Goal: Transaction & Acquisition: Purchase product/service

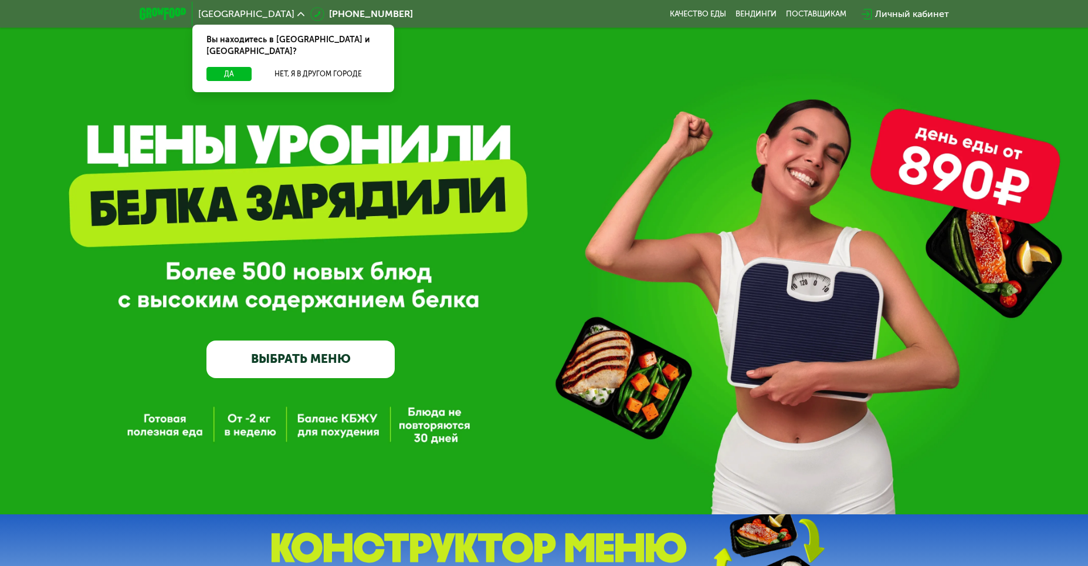
click at [298, 12] on icon at bounding box center [301, 14] width 7 height 7
click at [300, 67] on button "Нет, я в другом городе" at bounding box center [318, 74] width 124 height 14
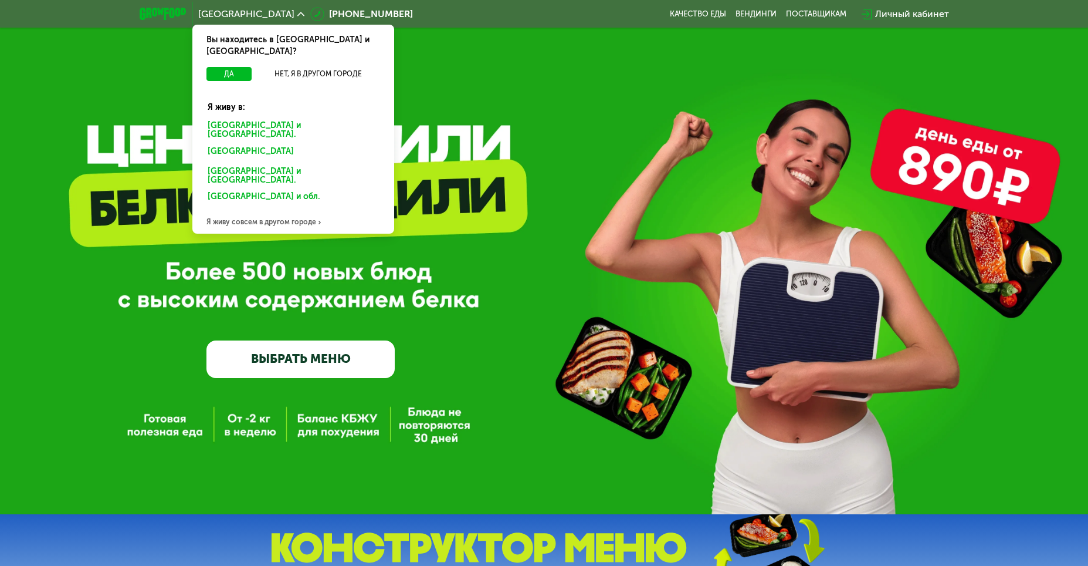
click at [275, 144] on div "[GEOGRAPHIC_DATA] и [GEOGRAPHIC_DATA]." at bounding box center [291, 153] width 183 height 19
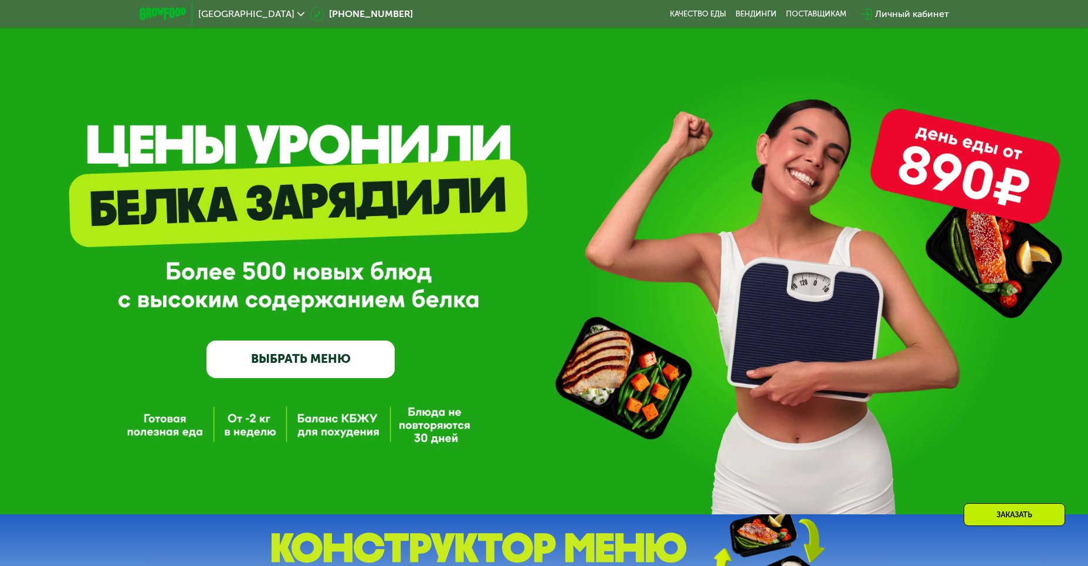
scroll to position [215, 0]
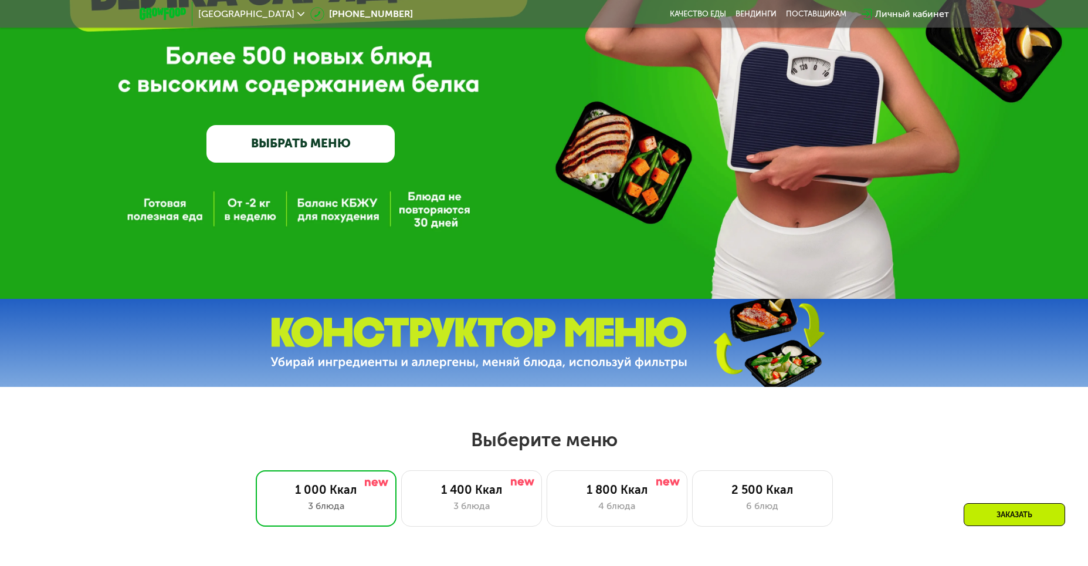
click at [299, 143] on link "ВЫБРАТЬ МЕНЮ" at bounding box center [301, 144] width 188 height 38
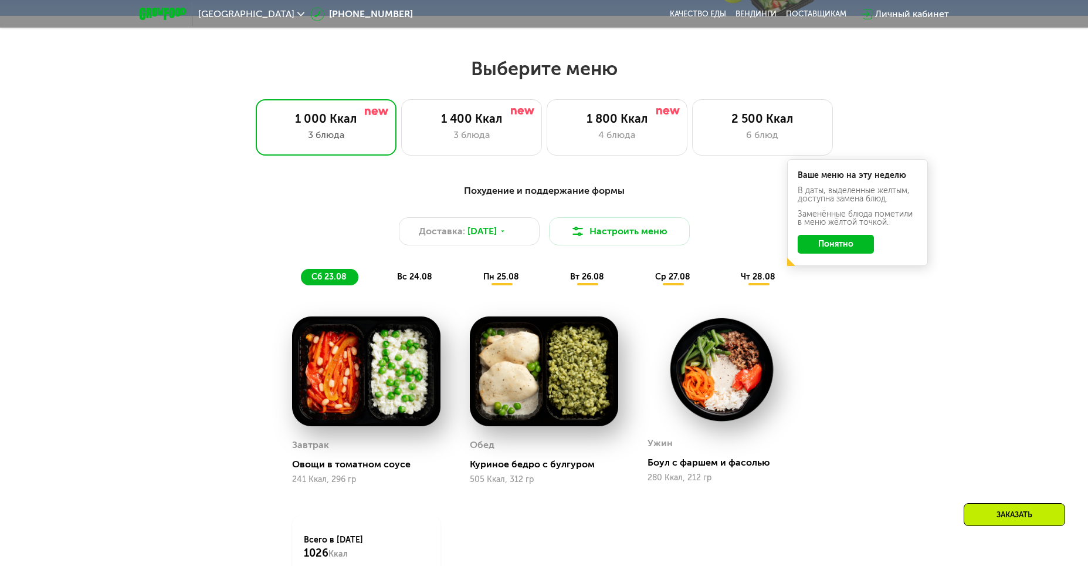
scroll to position [620, 0]
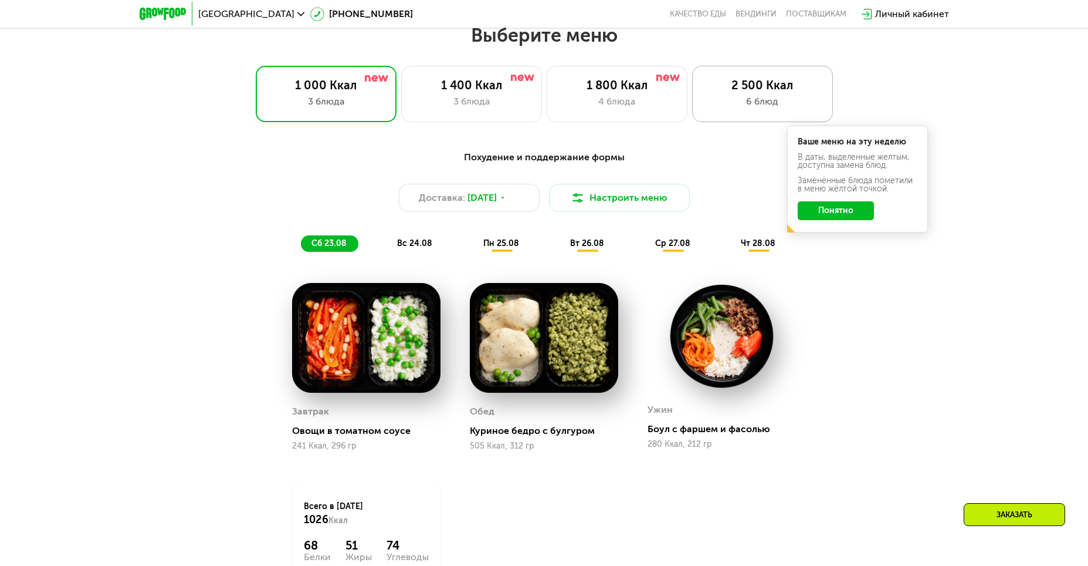
click at [722, 92] on div "2 500 Ккал" at bounding box center [763, 85] width 116 height 14
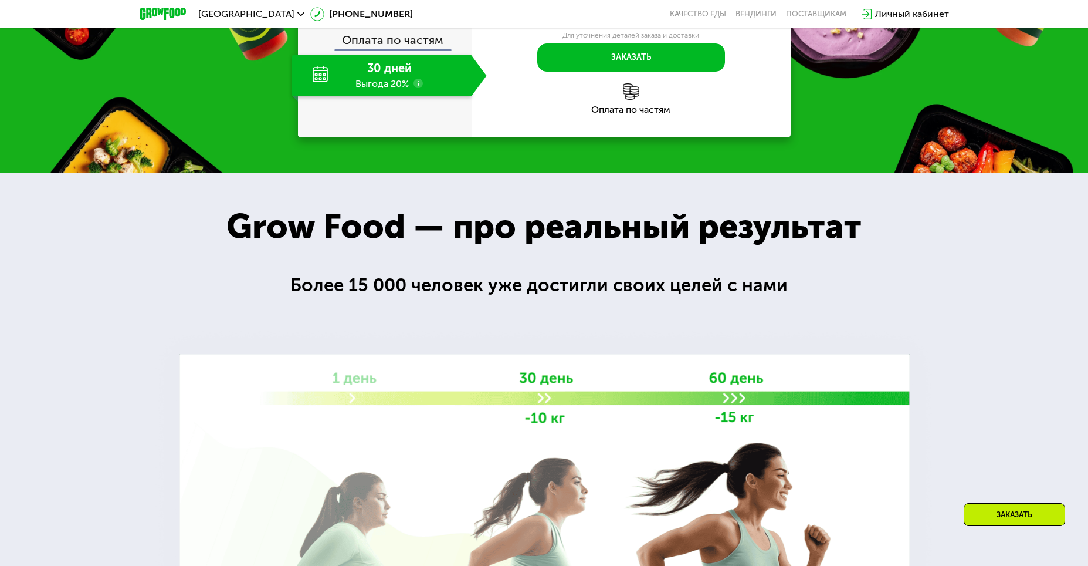
scroll to position [1480, 0]
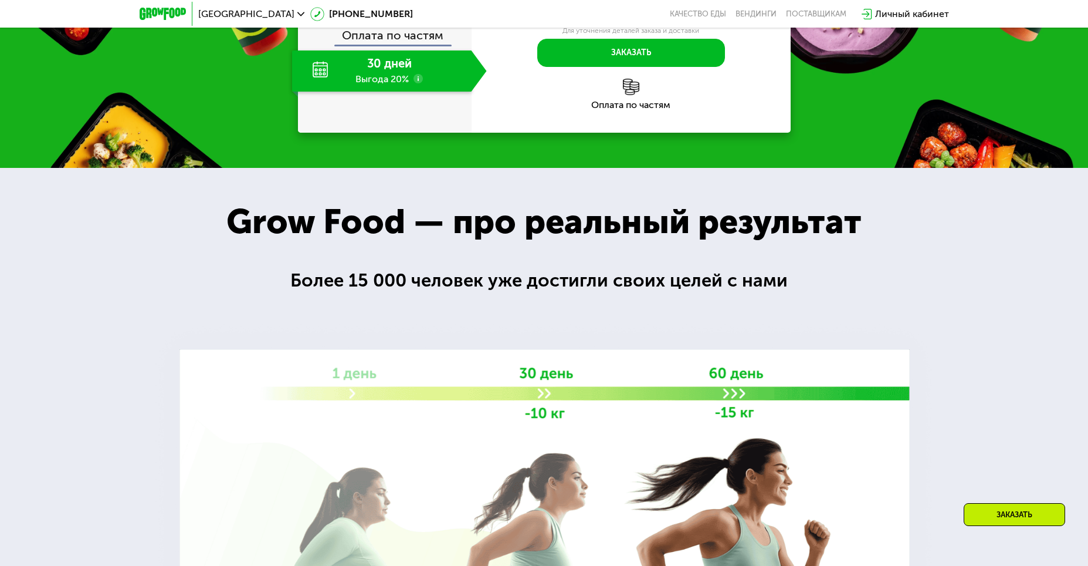
click at [417, 83] on use at bounding box center [418, 78] width 9 height 9
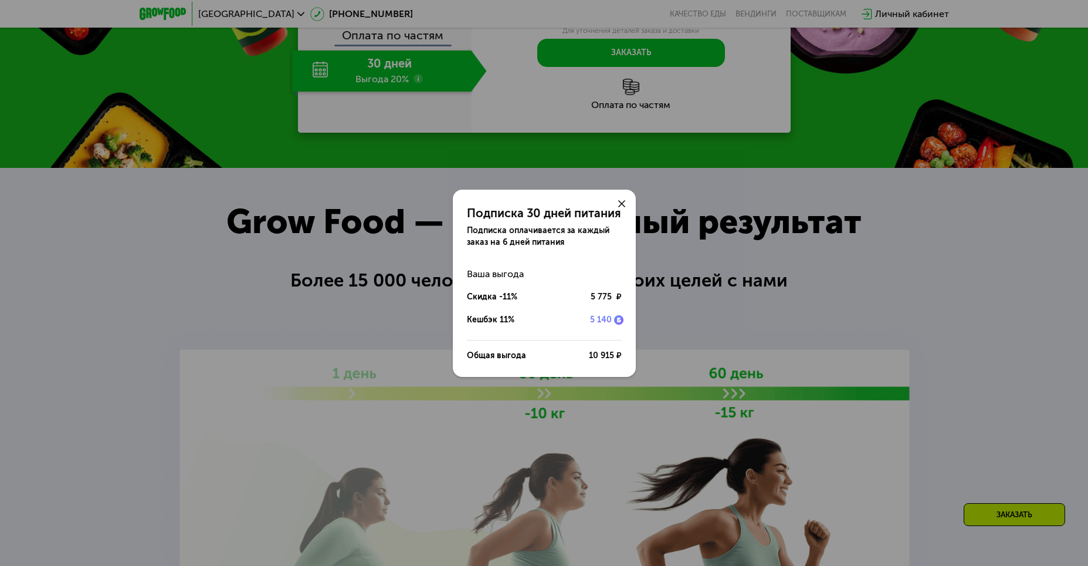
click at [622, 205] on icon at bounding box center [621, 203] width 7 height 7
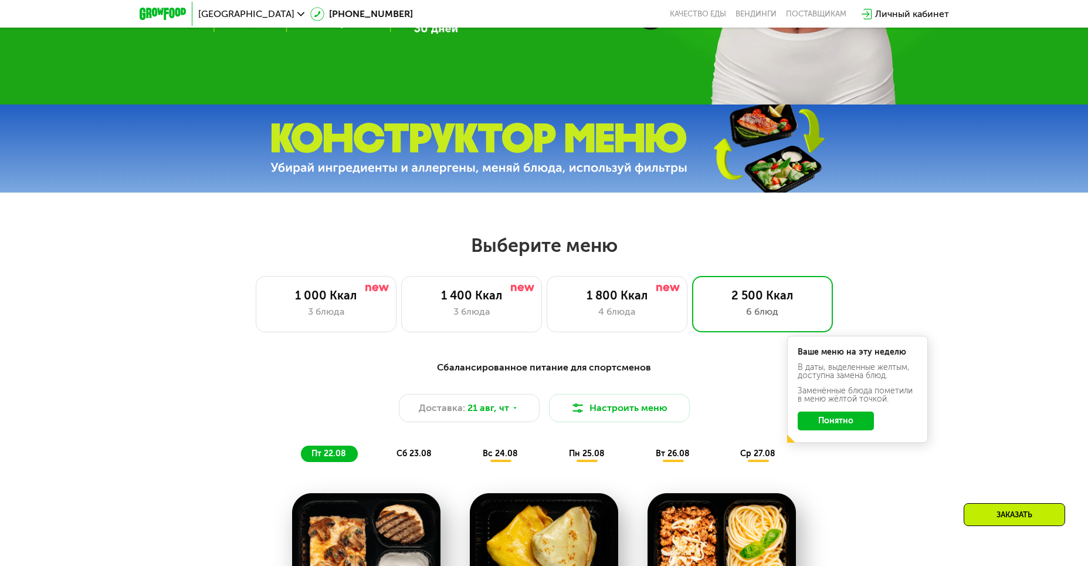
scroll to position [404, 0]
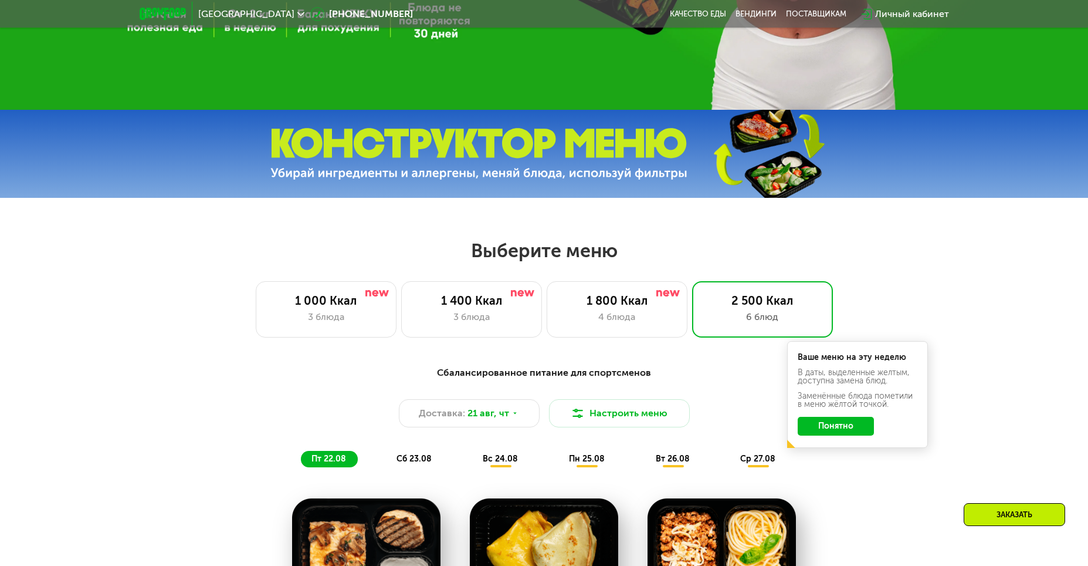
click at [849, 423] on button "Понятно" at bounding box center [836, 426] width 76 height 19
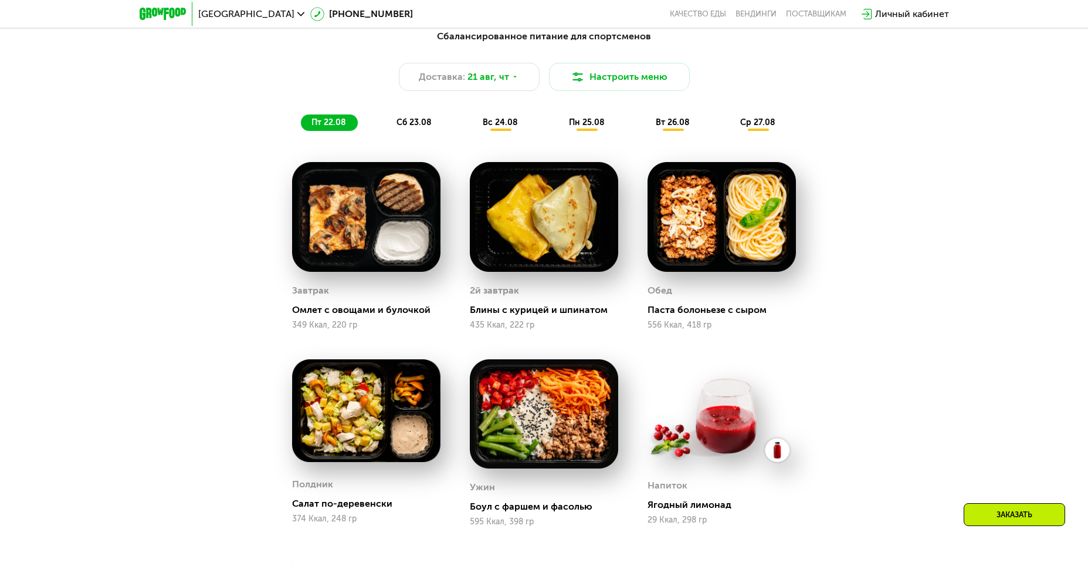
scroll to position [620, 0]
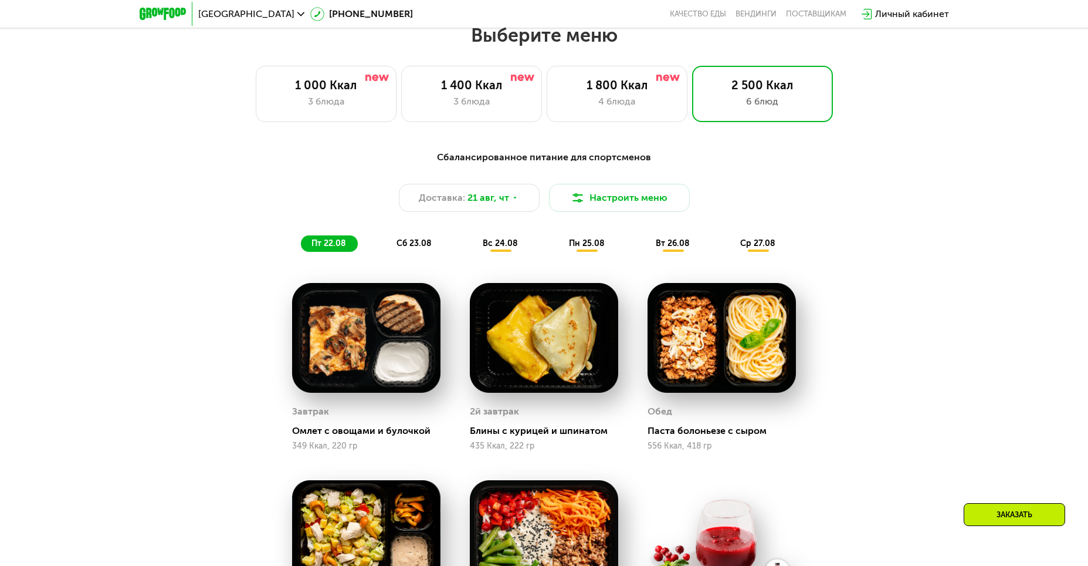
click at [472, 252] on div "сб 23.08" at bounding box center [501, 243] width 58 height 16
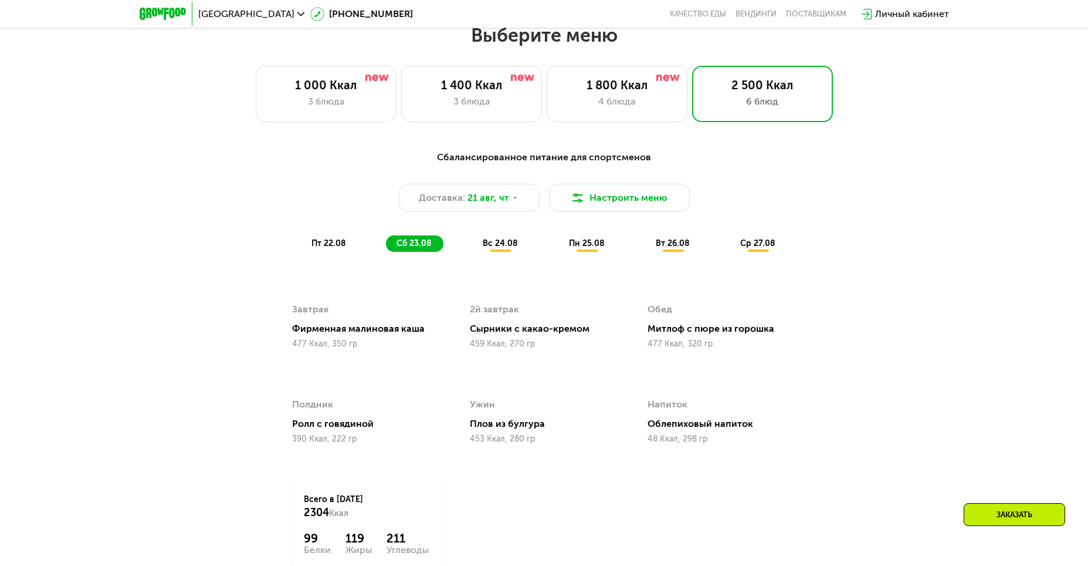
scroll to position [835, 0]
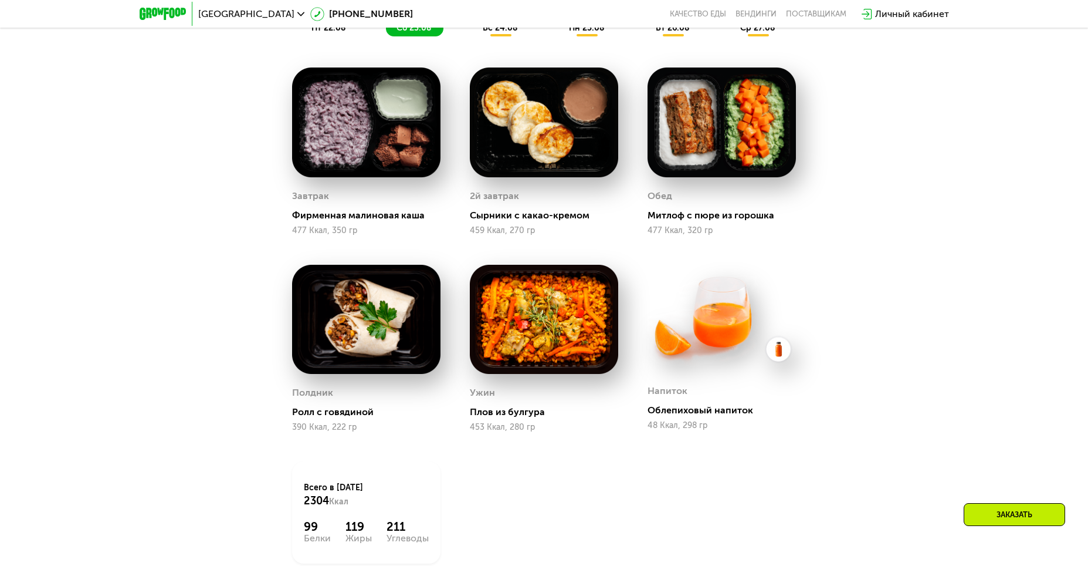
click at [768, 349] on img at bounding box center [722, 318] width 148 height 106
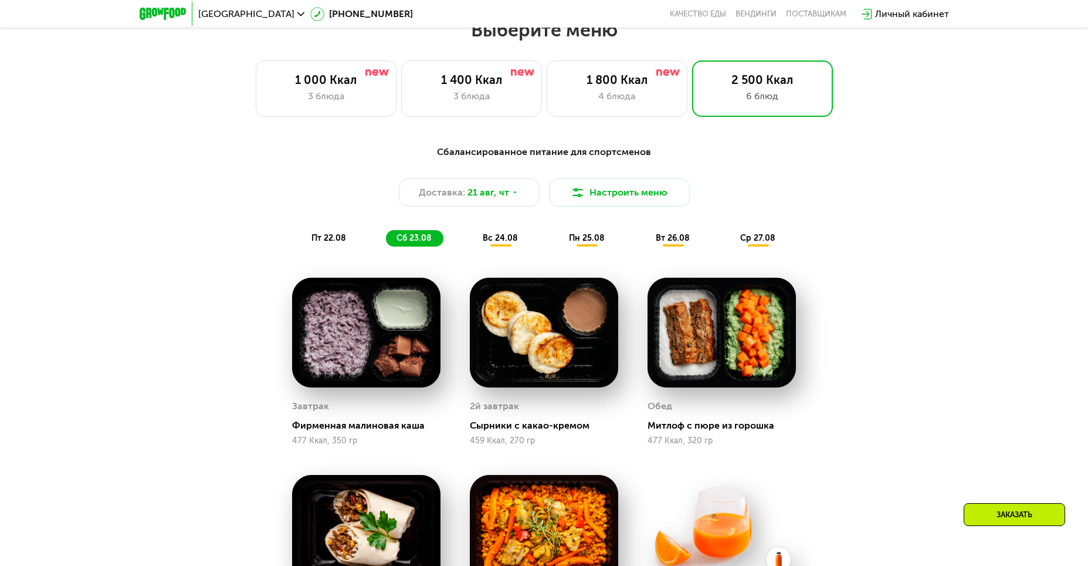
scroll to position [620, 0]
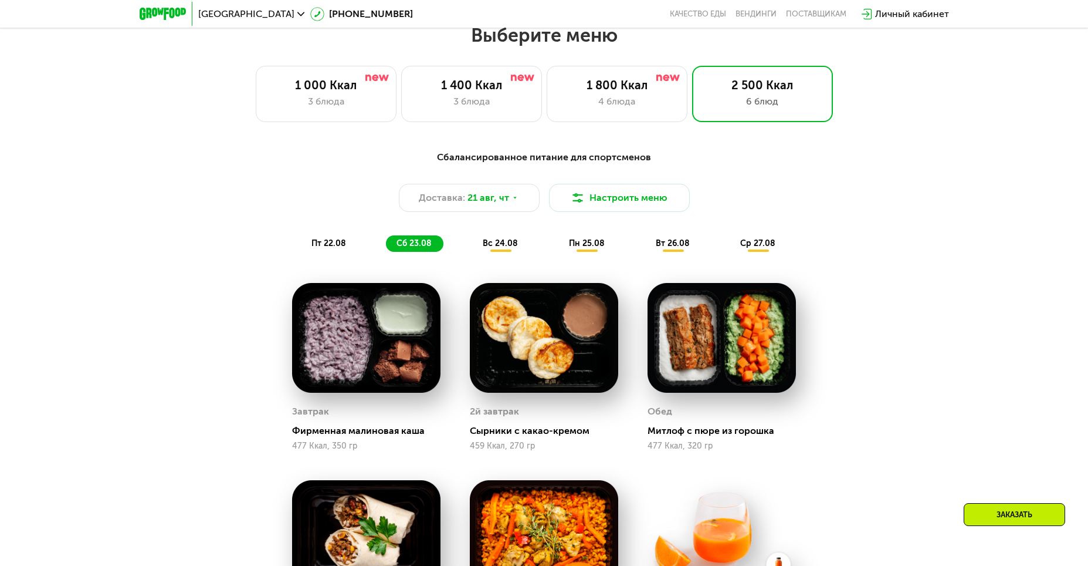
click at [511, 259] on div "Сбалансированное питание для спортсменов Доставка: 21 авг, чт Настроить меню пт…" at bounding box center [544, 201] width 709 height 116
click at [559, 252] on div "вс 24.08" at bounding box center [588, 243] width 58 height 16
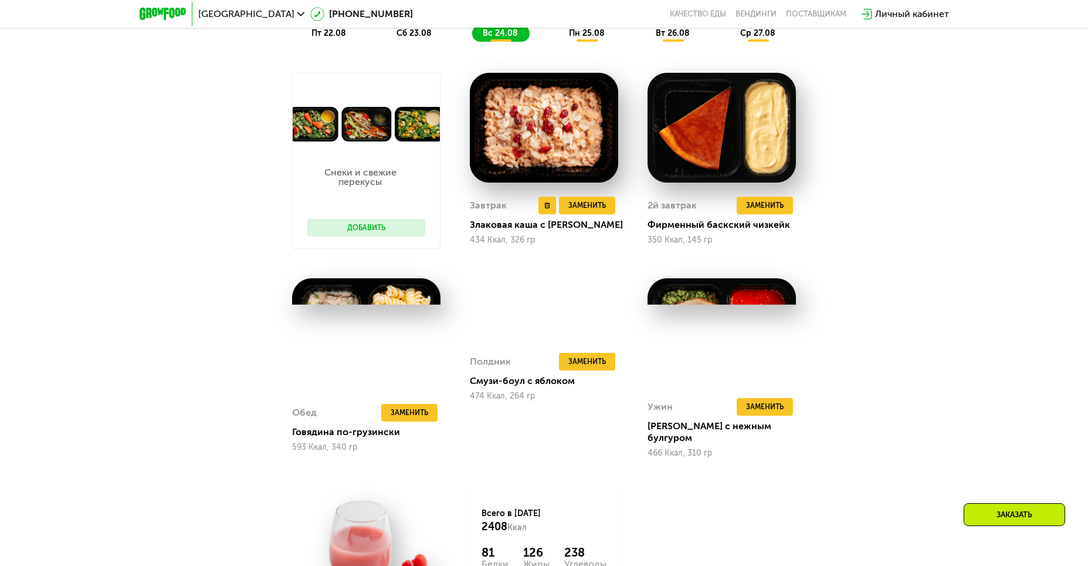
scroll to position [835, 0]
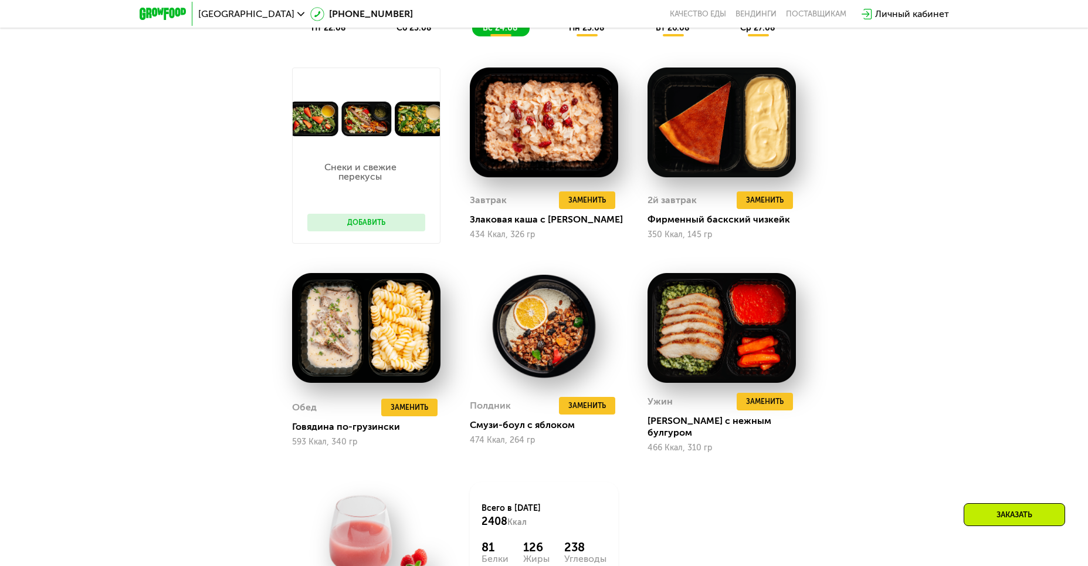
click at [391, 227] on button "Добавить" at bounding box center [366, 223] width 118 height 18
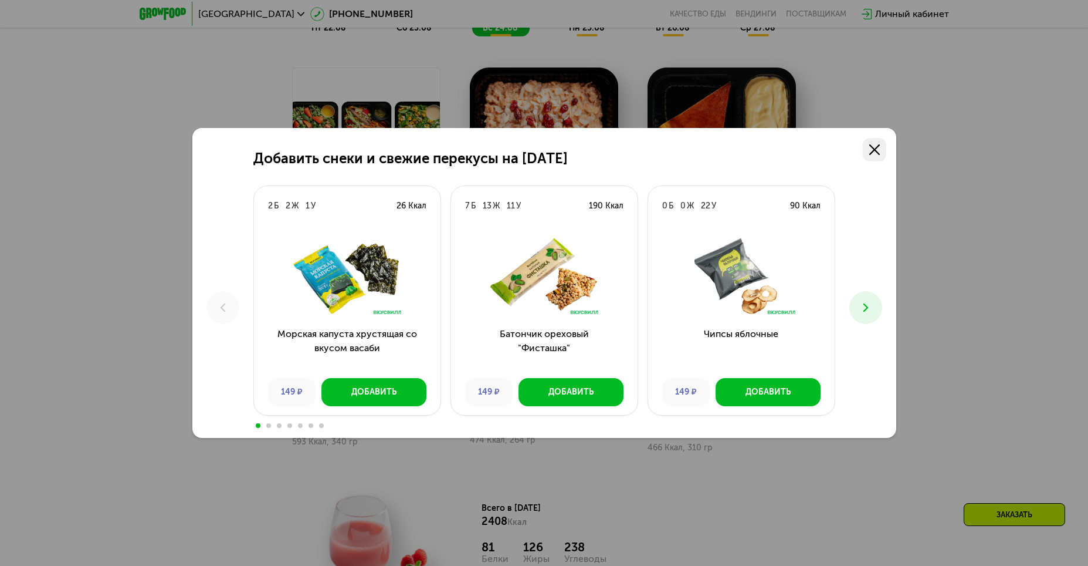
click at [881, 147] on div "Добавить снеки и свежие перекусы на 24 августа 2 Б 2 Ж 1 У 26 Ккал Морская капу…" at bounding box center [544, 283] width 704 height 310
click at [877, 146] on icon at bounding box center [875, 149] width 11 height 11
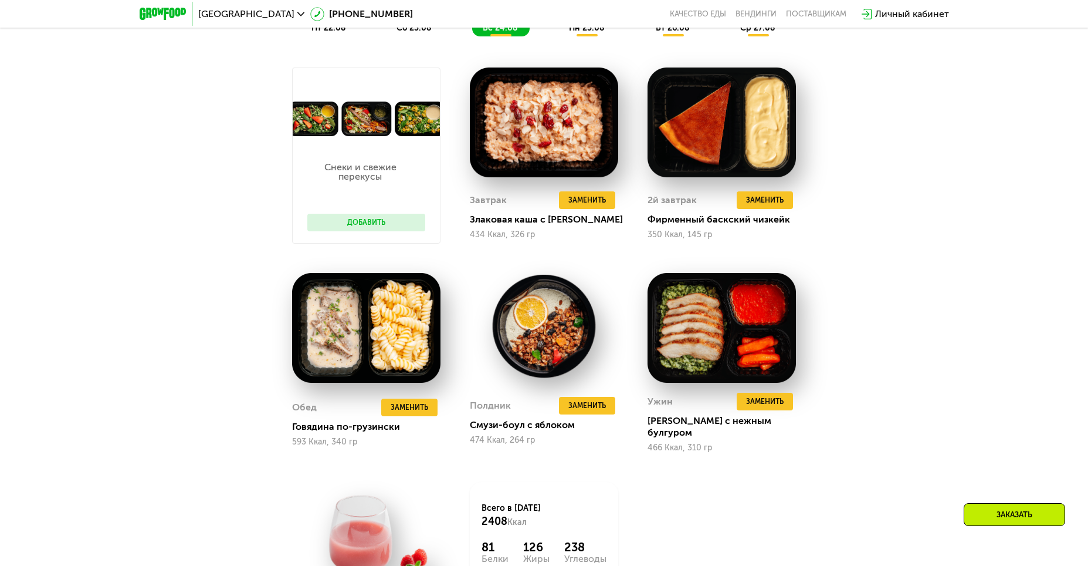
click at [924, 207] on div "Сбалансированное питание для спортсменов Доставка: 21 авг, чт Настроить меню пт…" at bounding box center [544, 322] width 1088 height 809
click at [770, 204] on span "Заменить" at bounding box center [765, 200] width 38 height 12
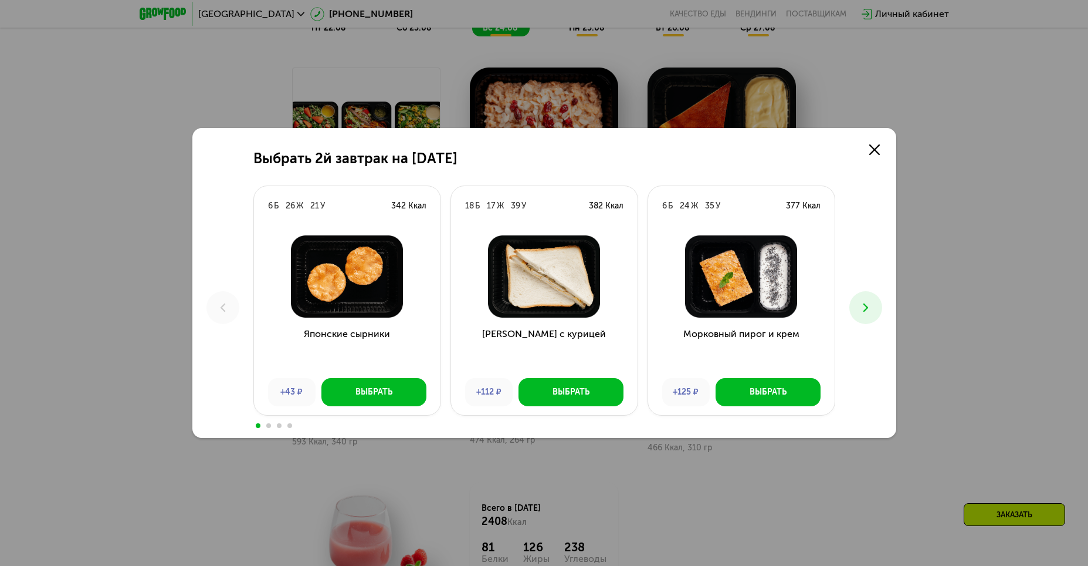
click at [856, 316] on button at bounding box center [866, 307] width 33 height 33
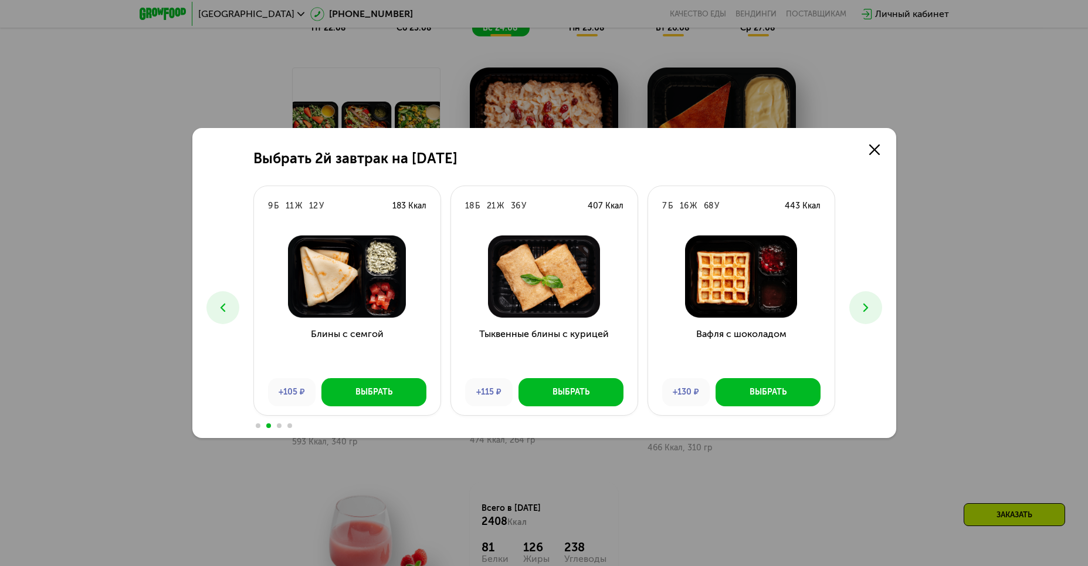
click at [856, 316] on button at bounding box center [866, 307] width 33 height 33
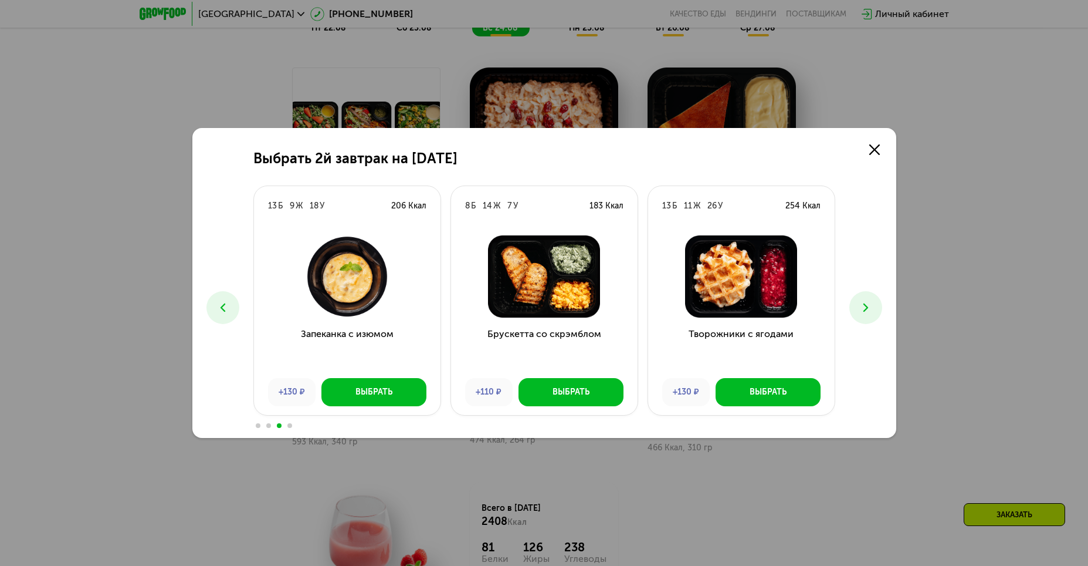
click at [856, 316] on button at bounding box center [866, 307] width 33 height 33
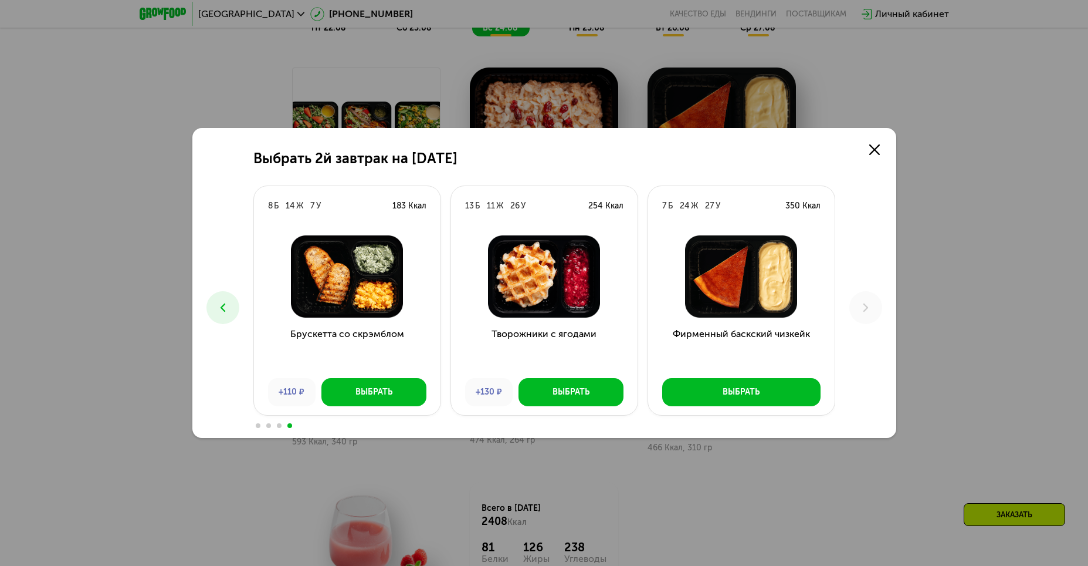
click at [234, 305] on button at bounding box center [223, 307] width 33 height 33
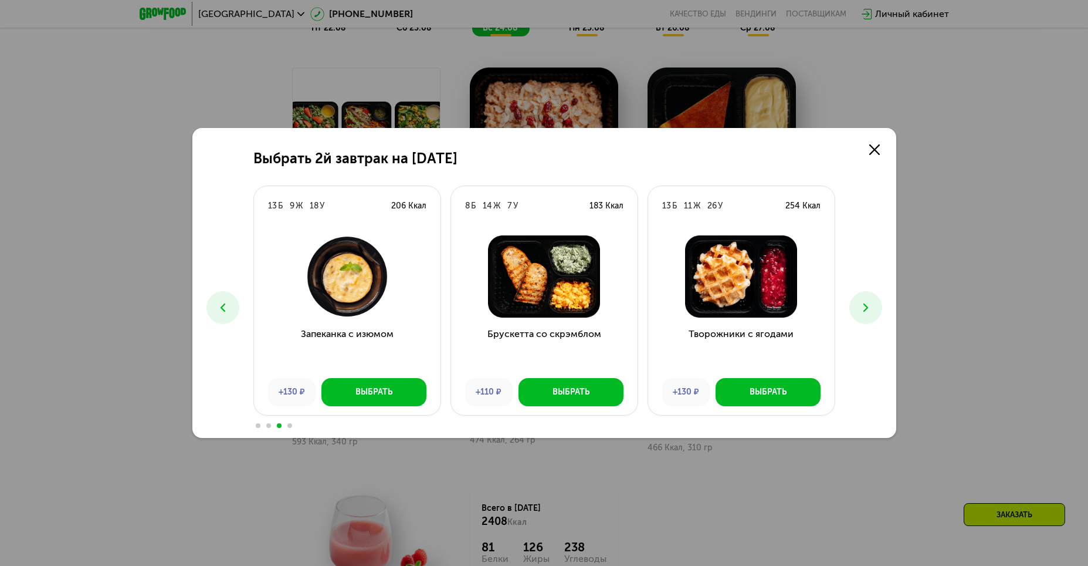
click at [234, 304] on button at bounding box center [223, 307] width 33 height 33
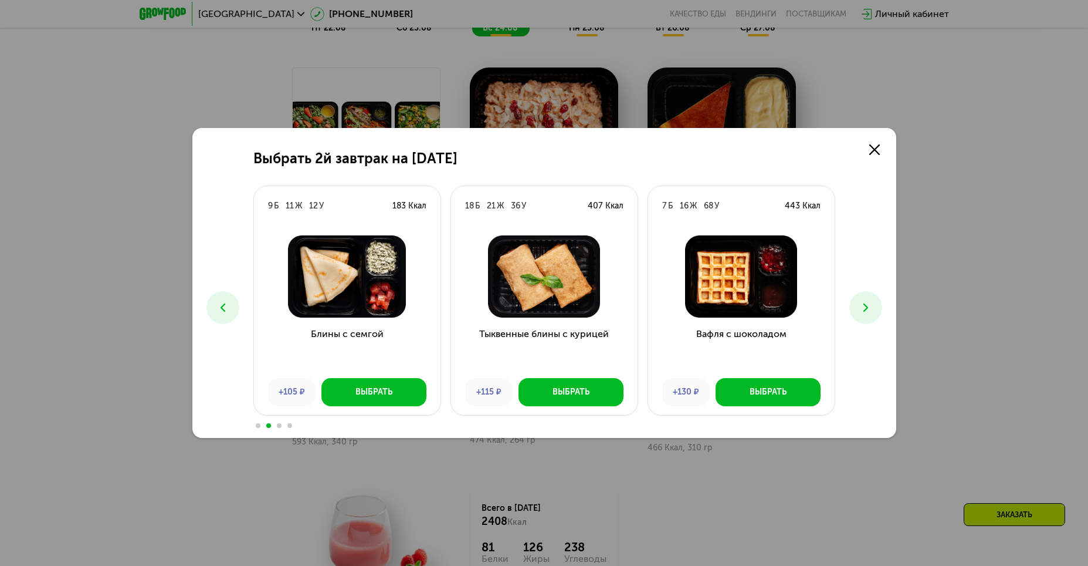
click at [234, 304] on button at bounding box center [223, 307] width 33 height 33
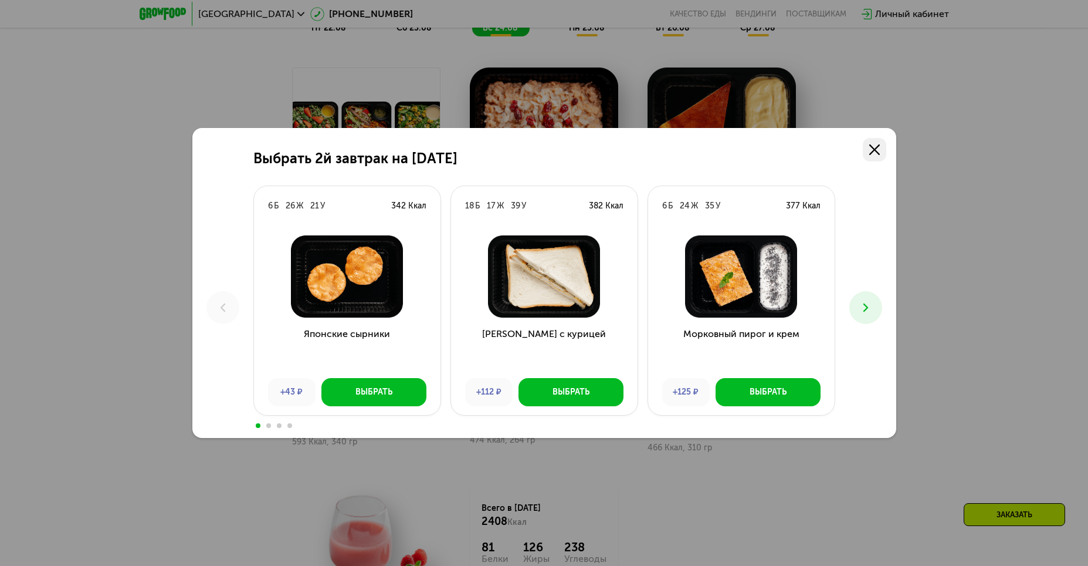
click at [877, 147] on use at bounding box center [875, 149] width 11 height 11
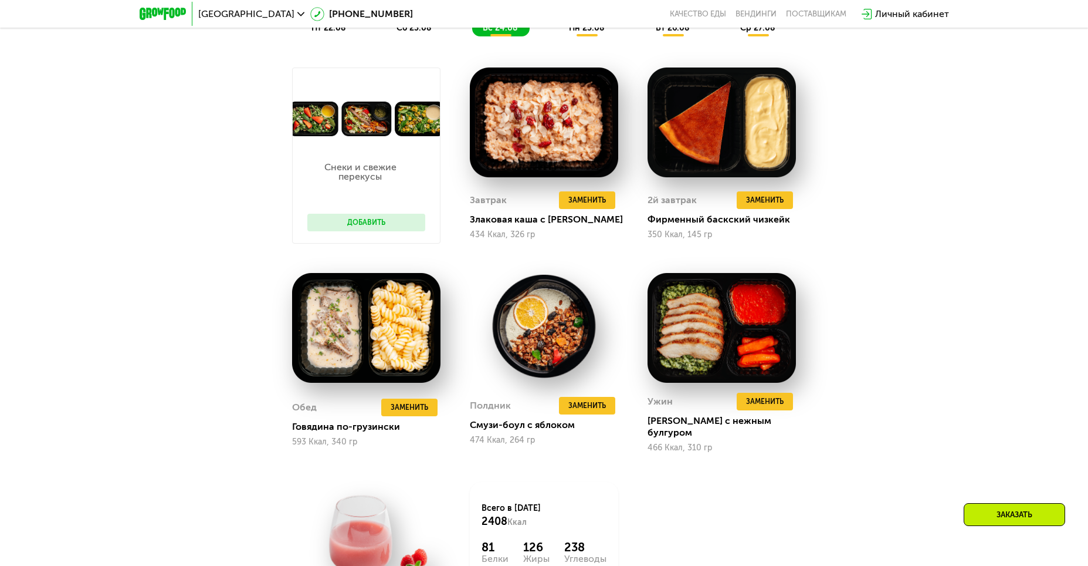
scroll to position [620, 0]
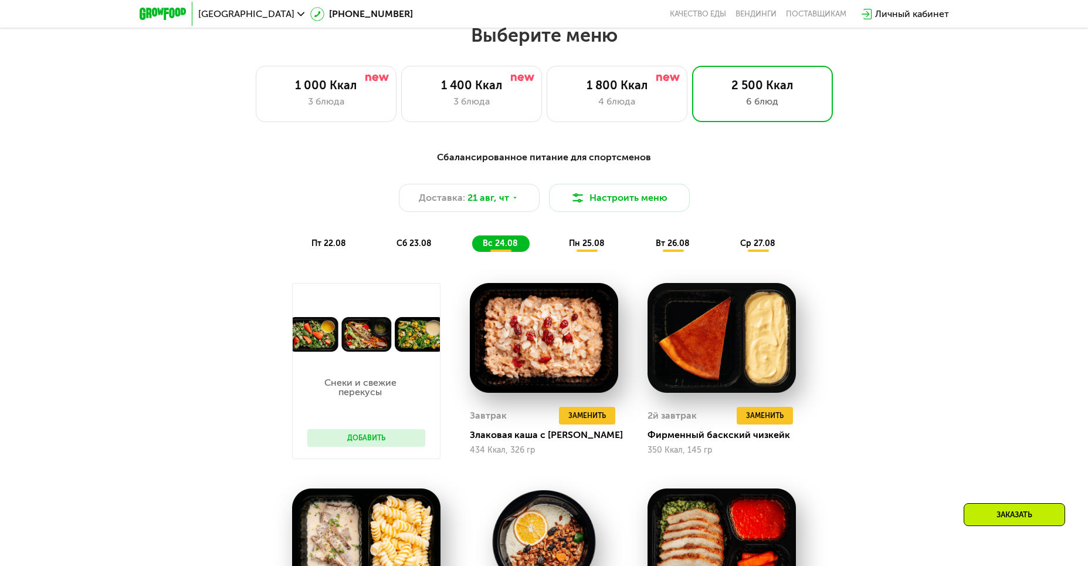
click at [579, 248] on span "пн 25.08" at bounding box center [587, 243] width 36 height 10
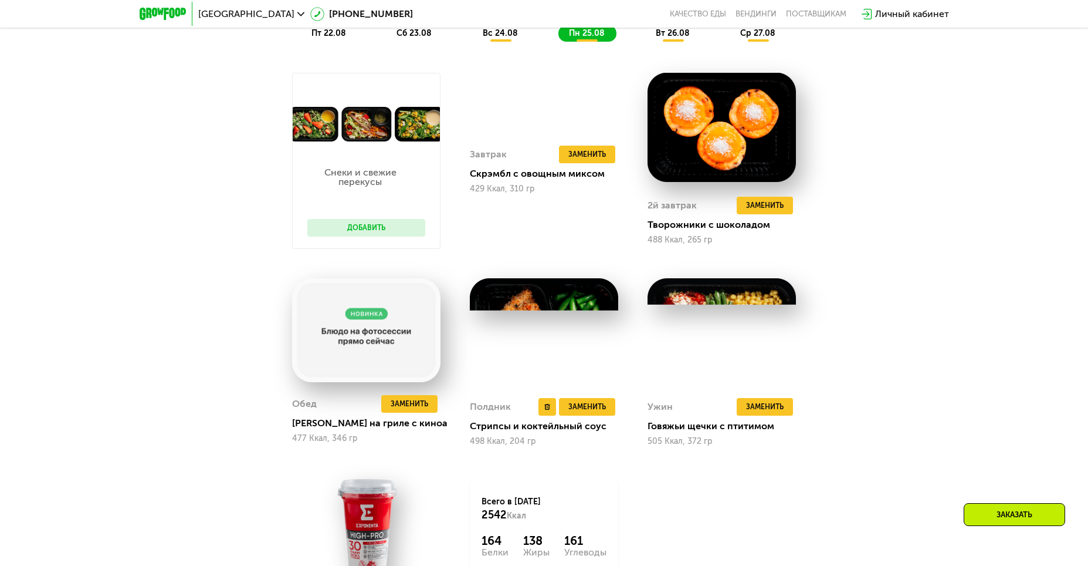
scroll to position [835, 0]
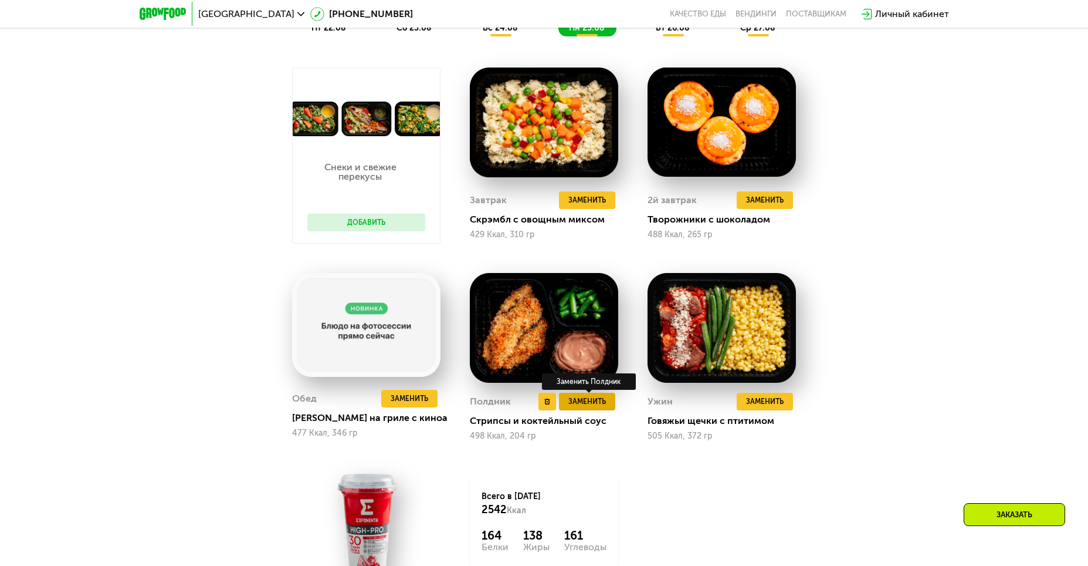
click at [600, 404] on span "Заменить" at bounding box center [588, 401] width 38 height 12
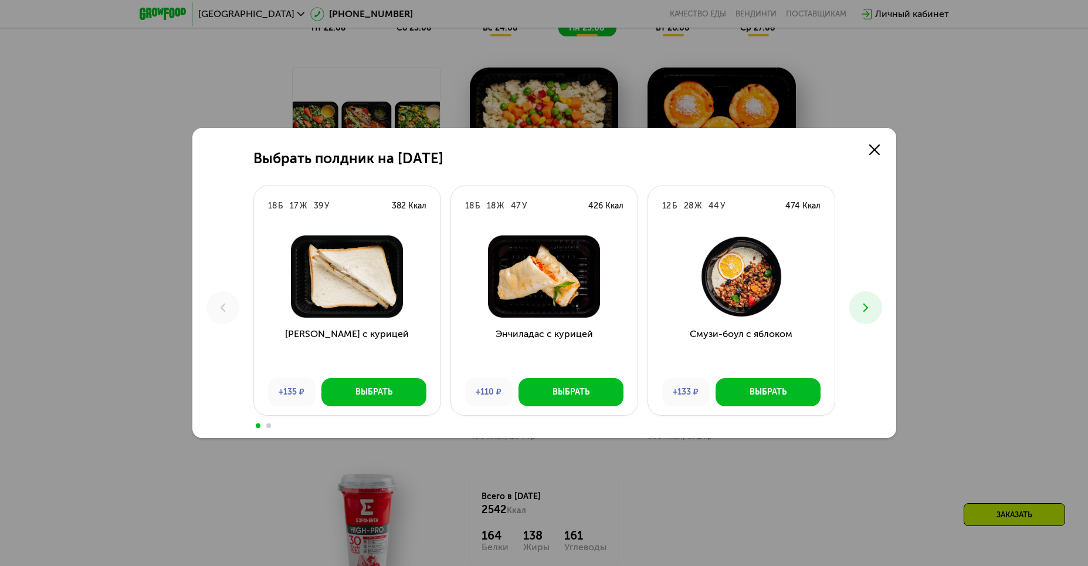
click at [864, 300] on button at bounding box center [866, 307] width 33 height 33
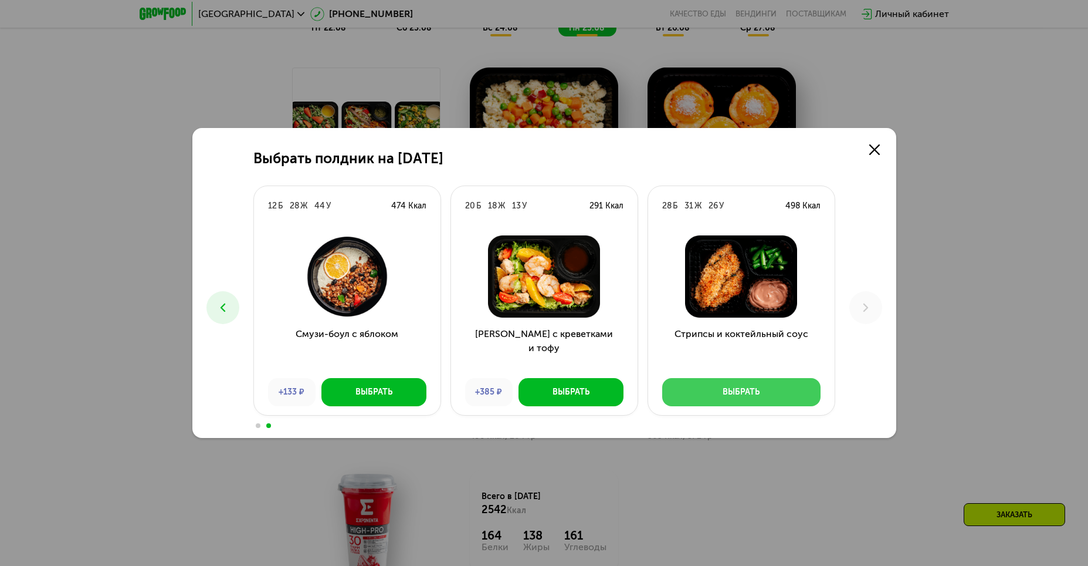
click at [792, 400] on button "Выбрать" at bounding box center [741, 392] width 158 height 28
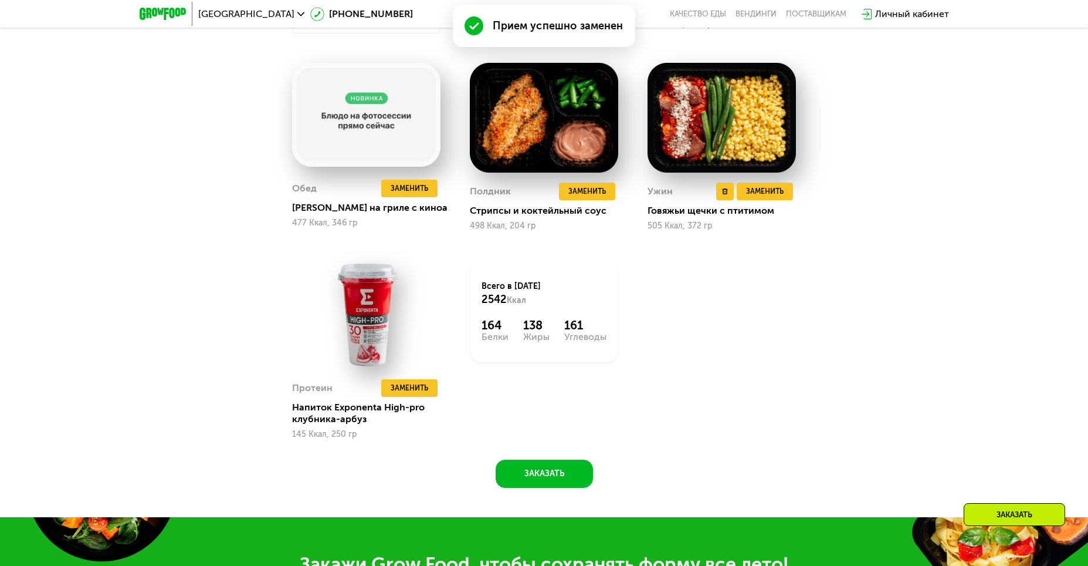
scroll to position [1050, 0]
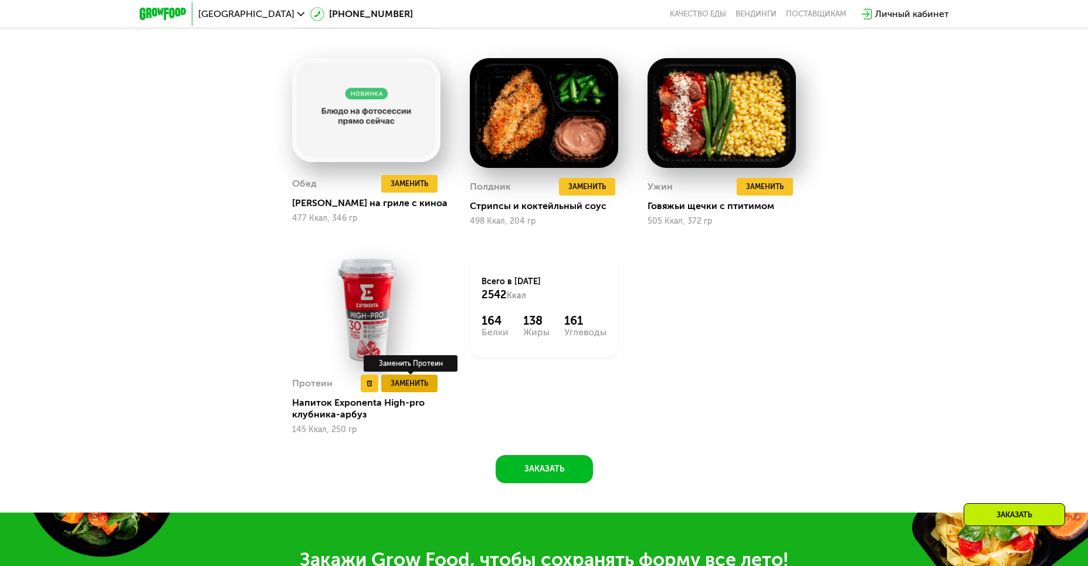
click at [422, 384] on span "Заменить" at bounding box center [410, 383] width 38 height 12
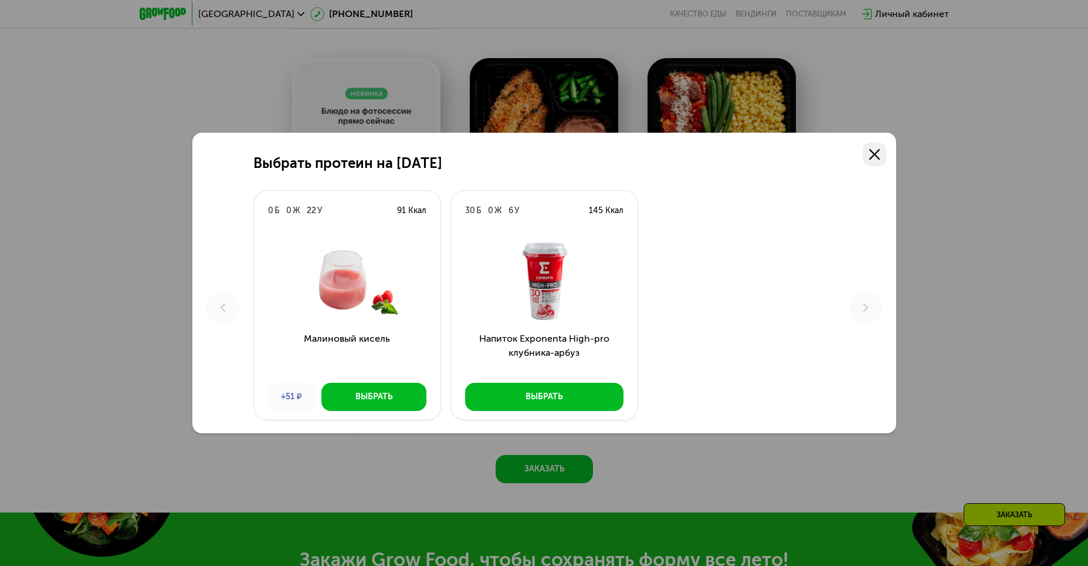
click at [874, 156] on icon at bounding box center [875, 154] width 11 height 11
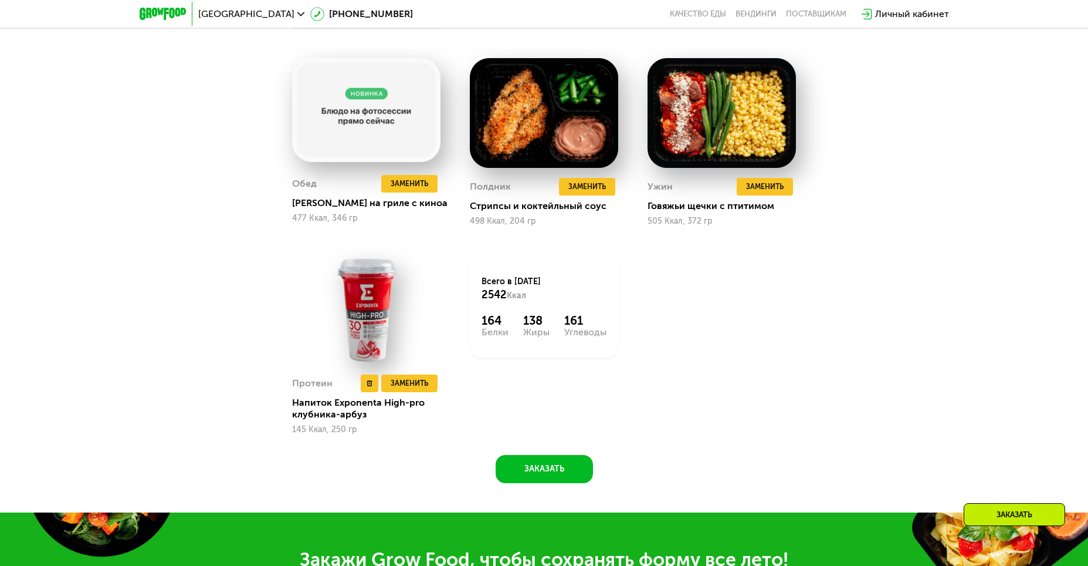
click at [367, 305] on img at bounding box center [366, 310] width 148 height 110
click at [322, 371] on div "Протеин Удалить Протеин Заменить Заменить Протеин Напиток Exponenta High-pro кл…" at bounding box center [366, 345] width 148 height 180
click at [374, 316] on img at bounding box center [366, 310] width 148 height 110
click at [343, 371] on div "Удалить Протеин" at bounding box center [371, 359] width 94 height 23
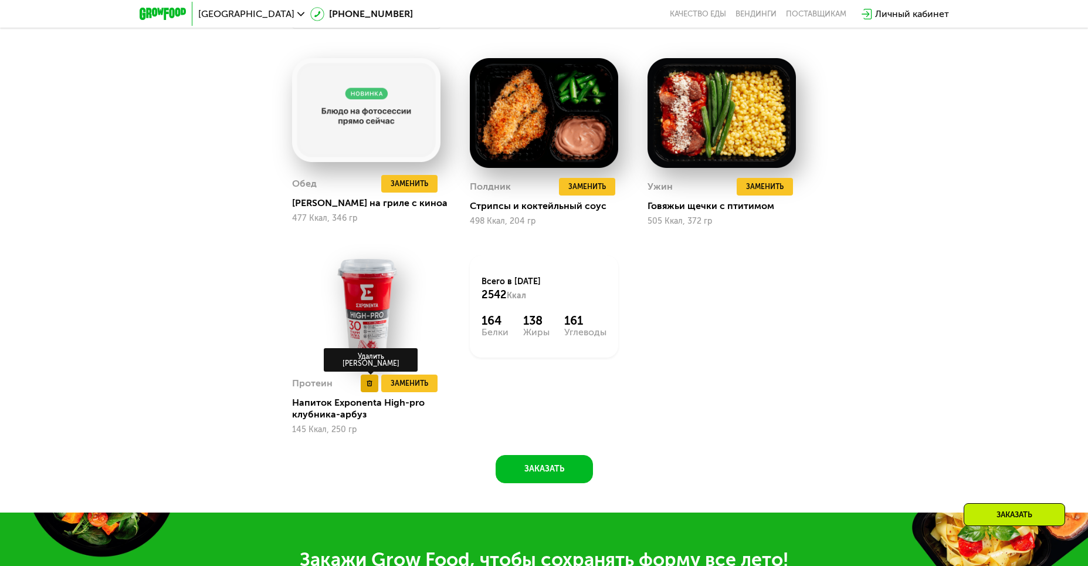
drag, startPoint x: 317, startPoint y: 384, endPoint x: 373, endPoint y: 384, distance: 55.7
click at [317, 384] on div "Протеин" at bounding box center [312, 383] width 40 height 18
click at [378, 327] on img at bounding box center [366, 310] width 148 height 110
click at [422, 389] on span "Заменить" at bounding box center [410, 383] width 38 height 12
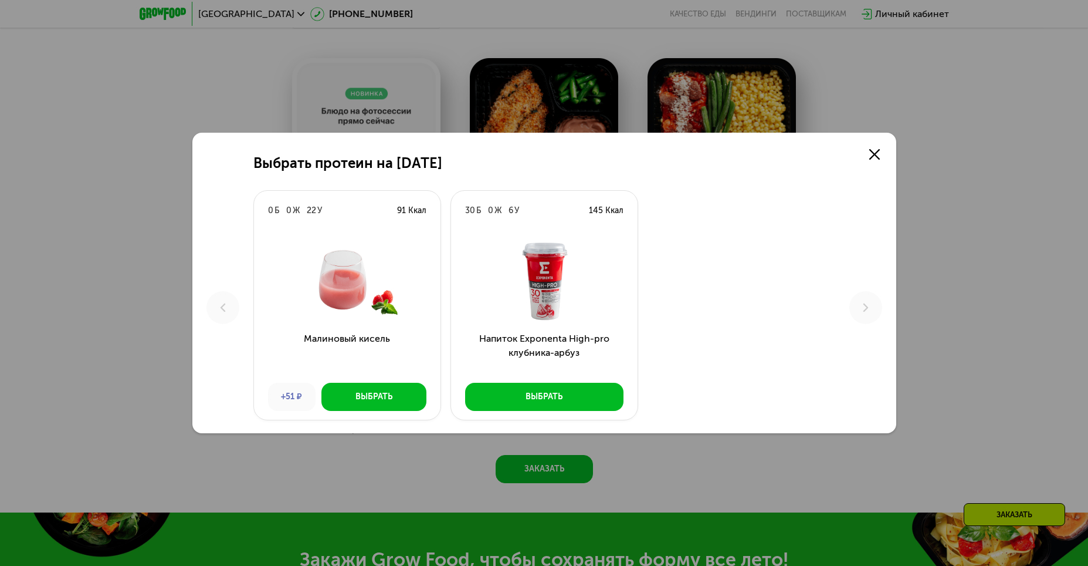
click at [555, 287] on img at bounding box center [545, 281] width 168 height 82
click at [877, 152] on use at bounding box center [875, 154] width 11 height 11
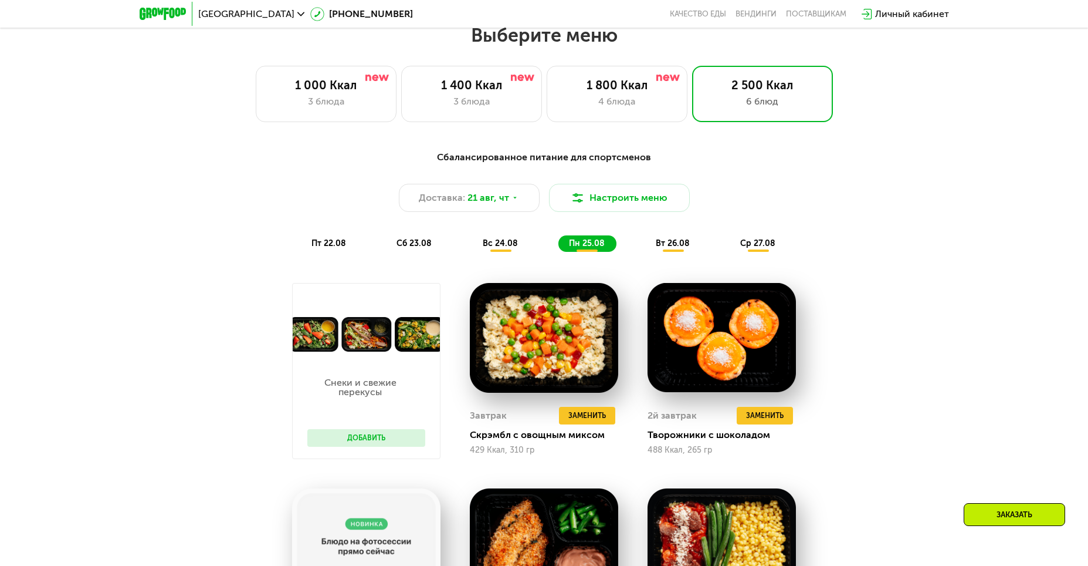
scroll to position [404, 0]
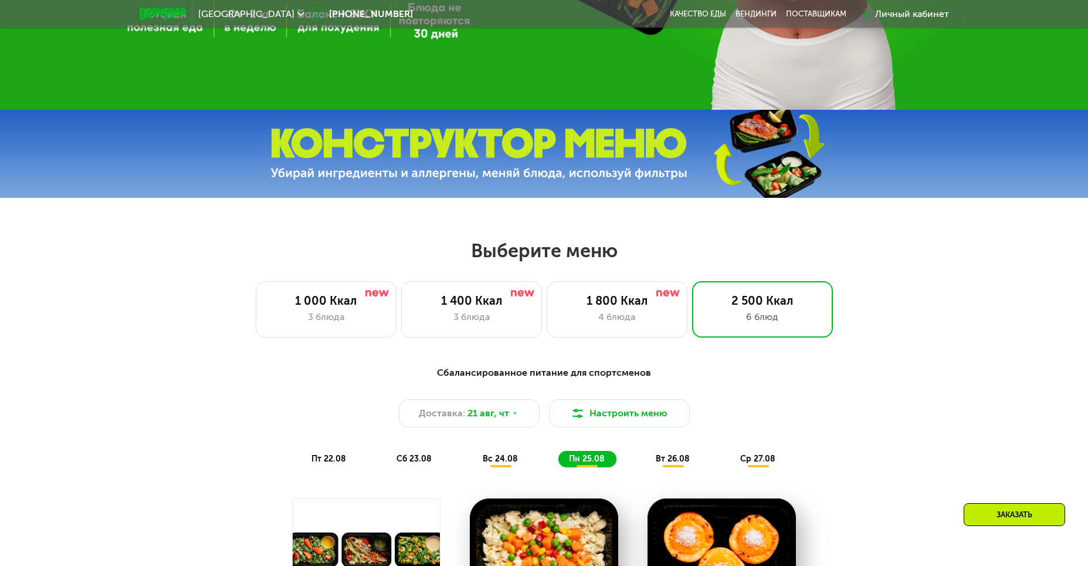
click at [684, 461] on span "вт 26.08" at bounding box center [673, 459] width 34 height 10
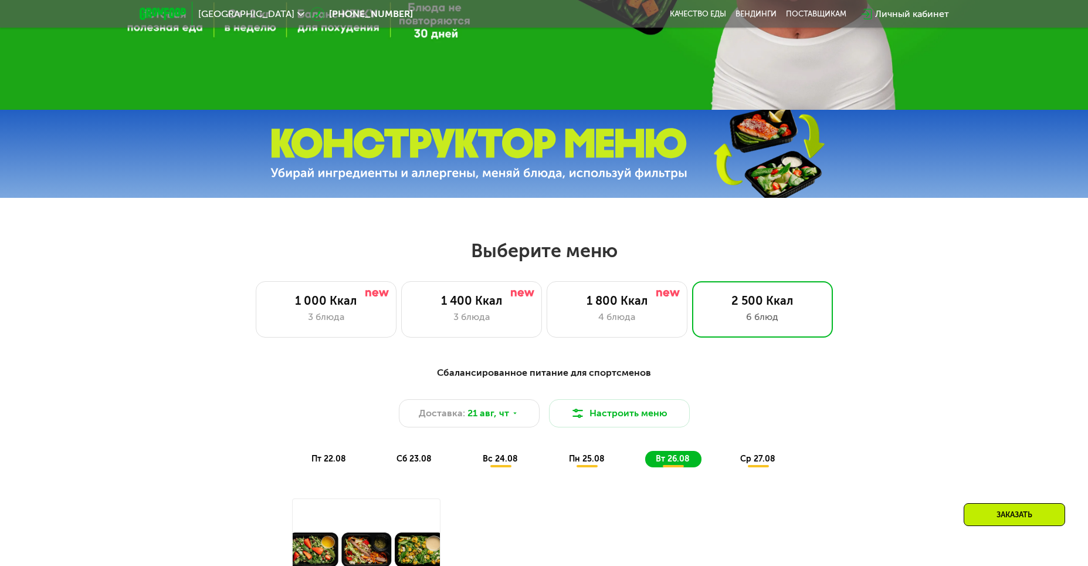
scroll to position [620, 0]
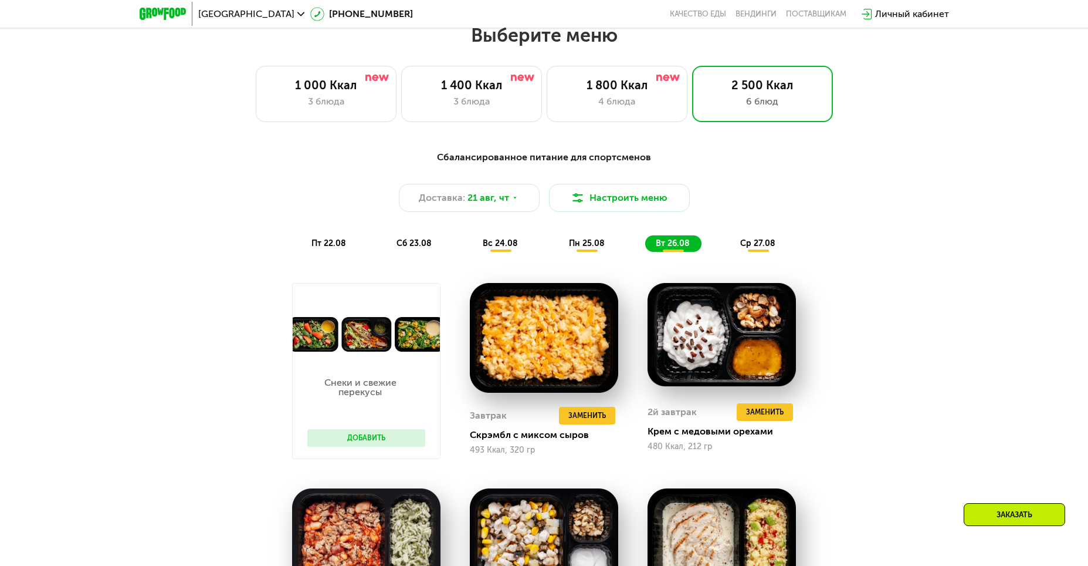
click at [748, 252] on div "ср 27.08" at bounding box center [759, 243] width 58 height 16
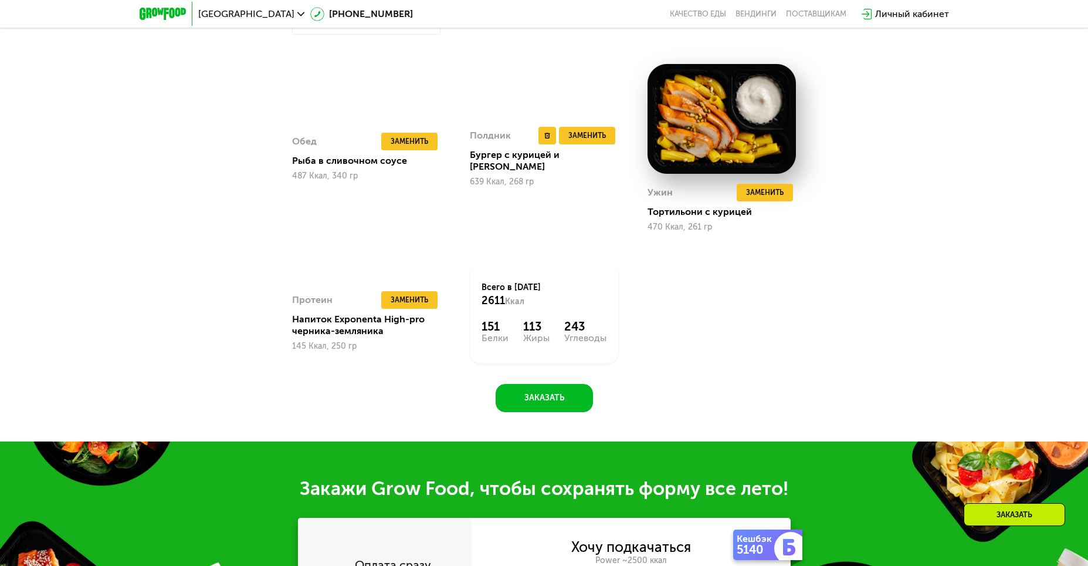
scroll to position [1480, 0]
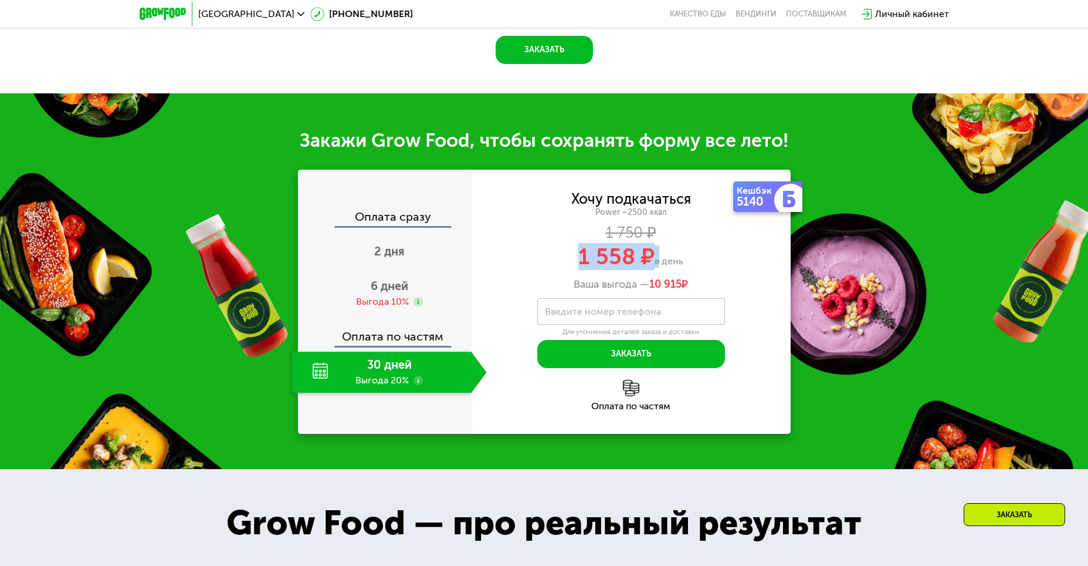
drag, startPoint x: 584, startPoint y: 255, endPoint x: 656, endPoint y: 257, distance: 72.2
click at [656, 257] on div "1 558 ₽ в день" at bounding box center [631, 256] width 319 height 22
click at [651, 258] on span "1 558 ₽" at bounding box center [617, 256] width 76 height 27
drag, startPoint x: 623, startPoint y: 249, endPoint x: 579, endPoint y: 248, distance: 44.0
click at [579, 248] on span "1 558 ₽" at bounding box center [617, 256] width 76 height 27
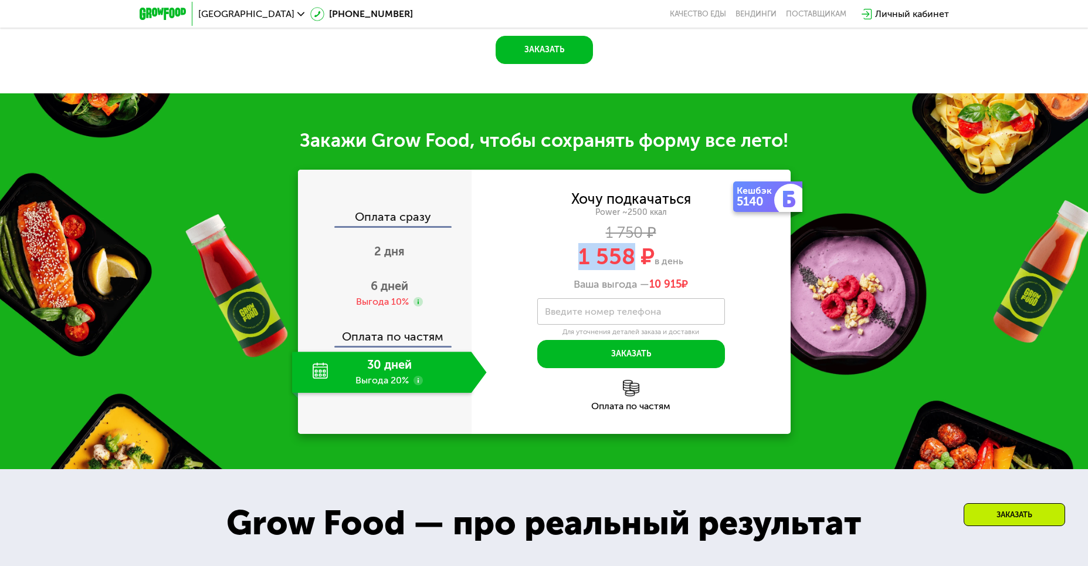
click at [579, 248] on span "1 558 ₽" at bounding box center [617, 256] width 76 height 27
drag, startPoint x: 579, startPoint y: 248, endPoint x: 630, endPoint y: 244, distance: 51.2
click at [630, 244] on span "1 558 ₽" at bounding box center [617, 256] width 76 height 27
click at [420, 376] on use at bounding box center [418, 380] width 9 height 9
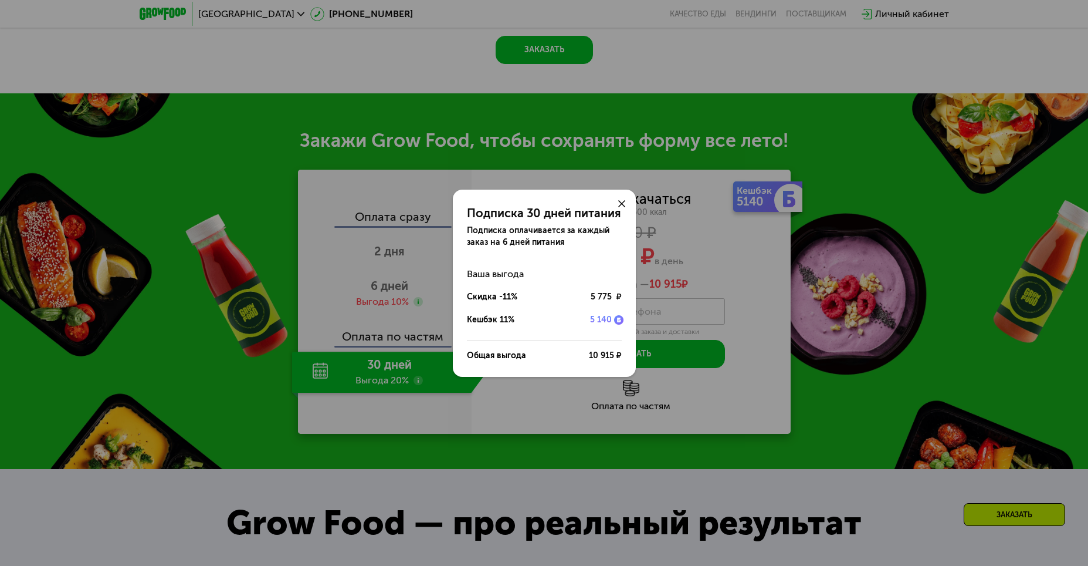
click at [627, 201] on div at bounding box center [622, 204] width 28 height 28
click at [624, 203] on icon at bounding box center [621, 203] width 7 height 7
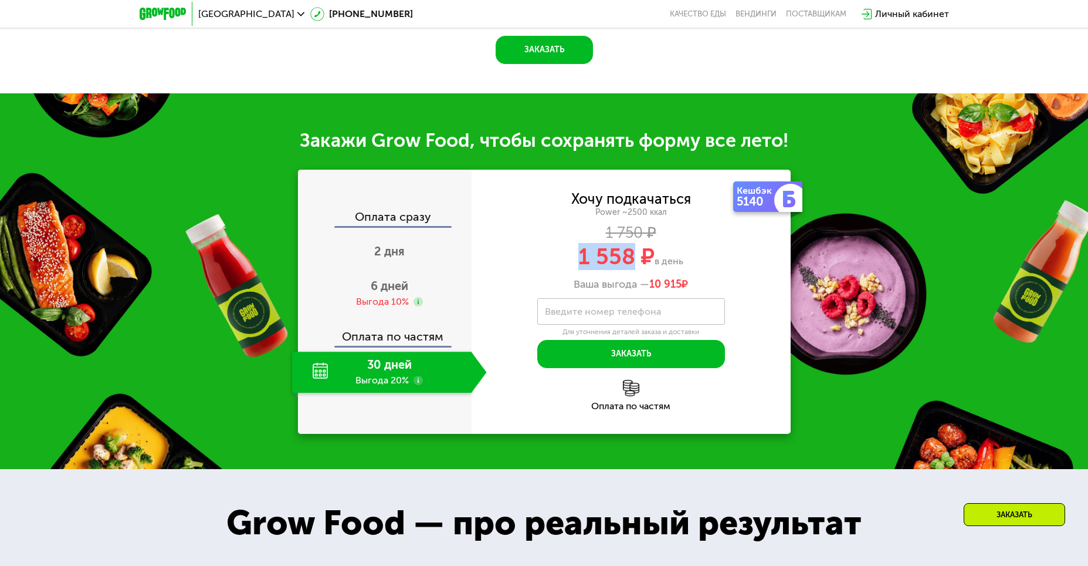
drag, startPoint x: 573, startPoint y: 249, endPoint x: 628, endPoint y: 251, distance: 55.2
click at [628, 251] on div "1 558 ₽ в день" at bounding box center [631, 256] width 319 height 22
click at [628, 248] on span "1 558 ₽" at bounding box center [617, 256] width 76 height 27
drag, startPoint x: 629, startPoint y: 247, endPoint x: 580, endPoint y: 251, distance: 48.9
click at [580, 251] on span "1 558 ₽" at bounding box center [617, 256] width 76 height 27
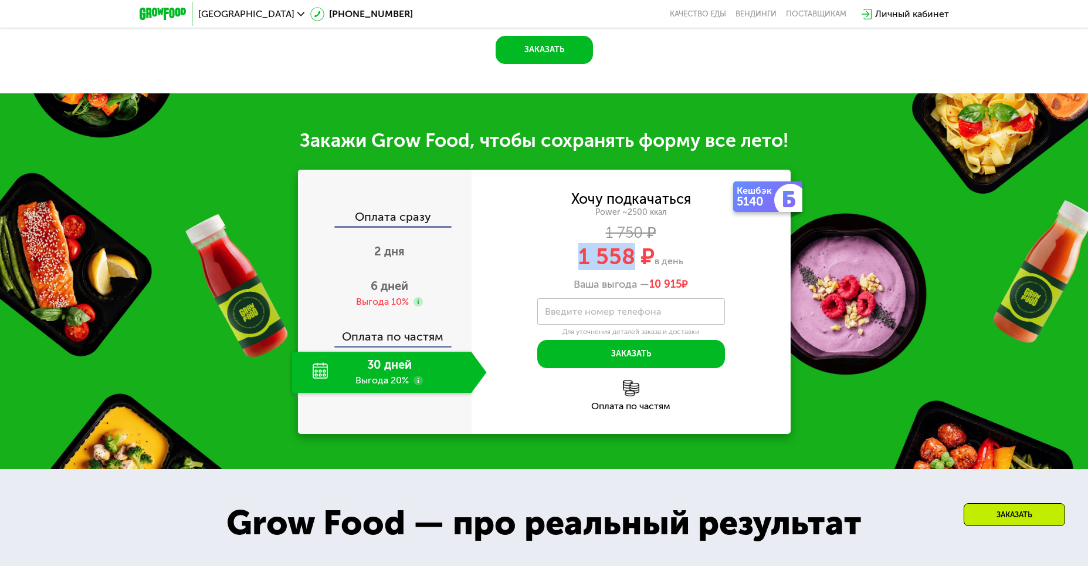
click at [580, 251] on span "1 558 ₽" at bounding box center [617, 256] width 76 height 27
drag, startPoint x: 580, startPoint y: 251, endPoint x: 629, endPoint y: 251, distance: 49.3
click at [629, 251] on span "1 558 ₽" at bounding box center [617, 256] width 76 height 27
drag, startPoint x: 634, startPoint y: 254, endPoint x: 584, endPoint y: 249, distance: 50.1
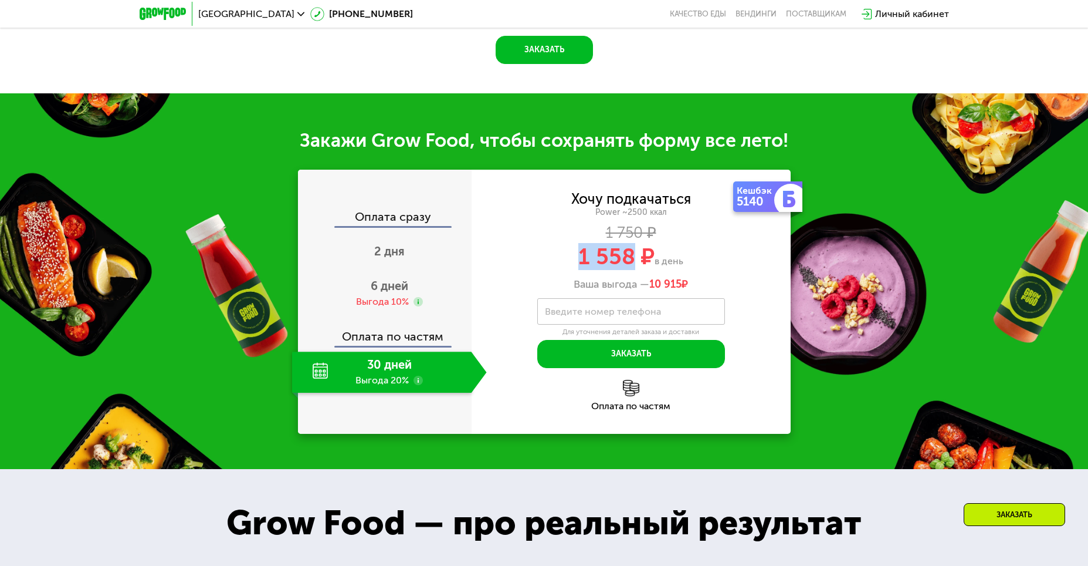
click at [584, 249] on span "1 558 ₽" at bounding box center [617, 256] width 76 height 27
